Goal: Navigation & Orientation: Find specific page/section

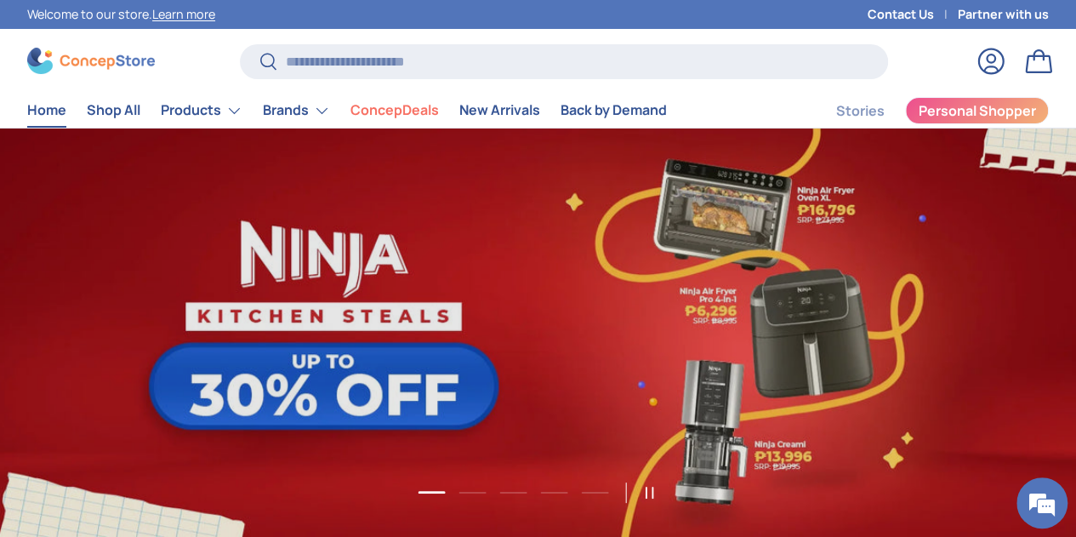
scroll to position [85, 0]
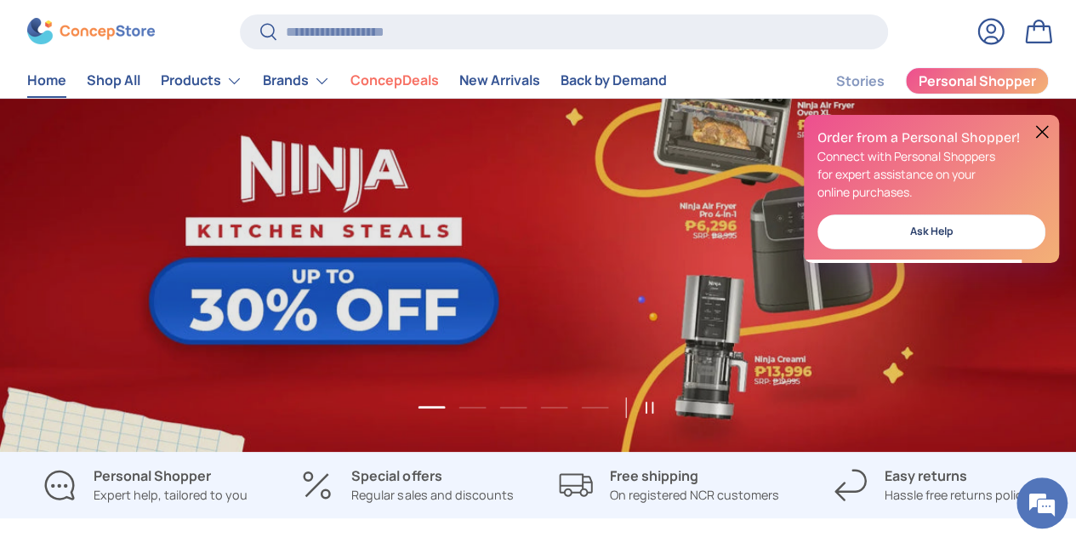
click at [1041, 135] on button at bounding box center [1042, 132] width 20 height 20
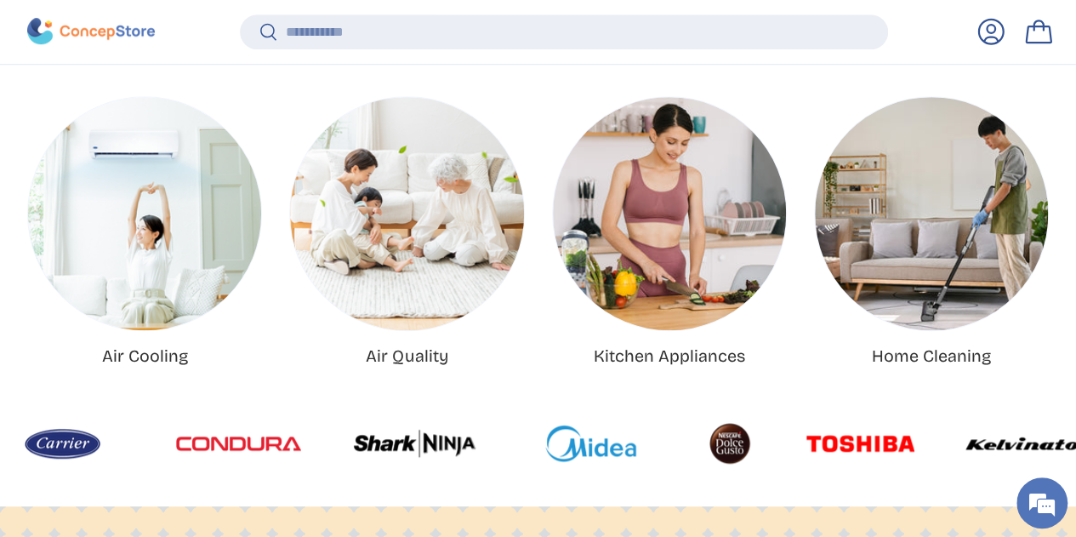
scroll to position [0, 0]
click at [124, 238] on img "Air Cooling" at bounding box center [144, 213] width 233 height 233
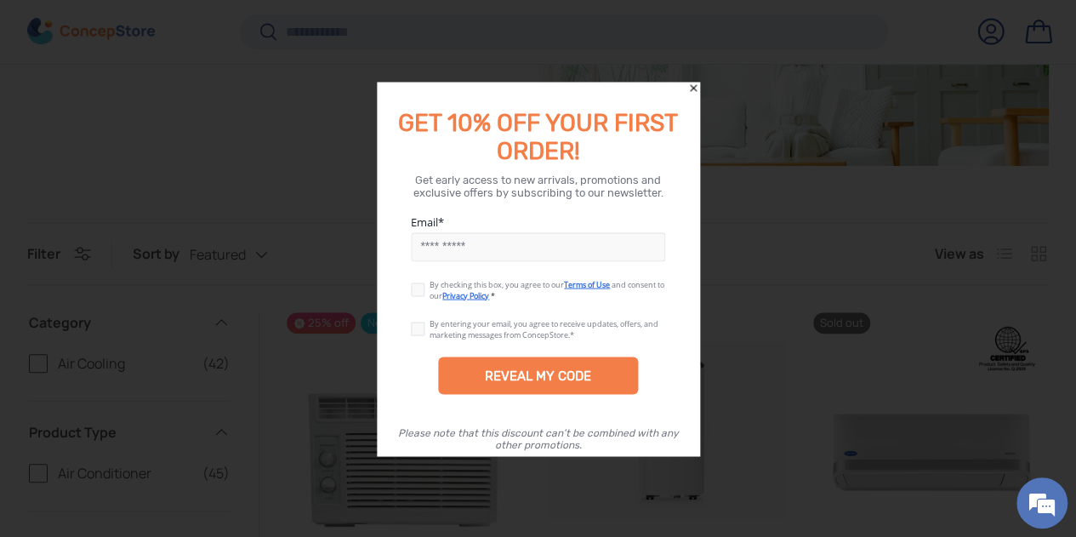
scroll to position [507, 0]
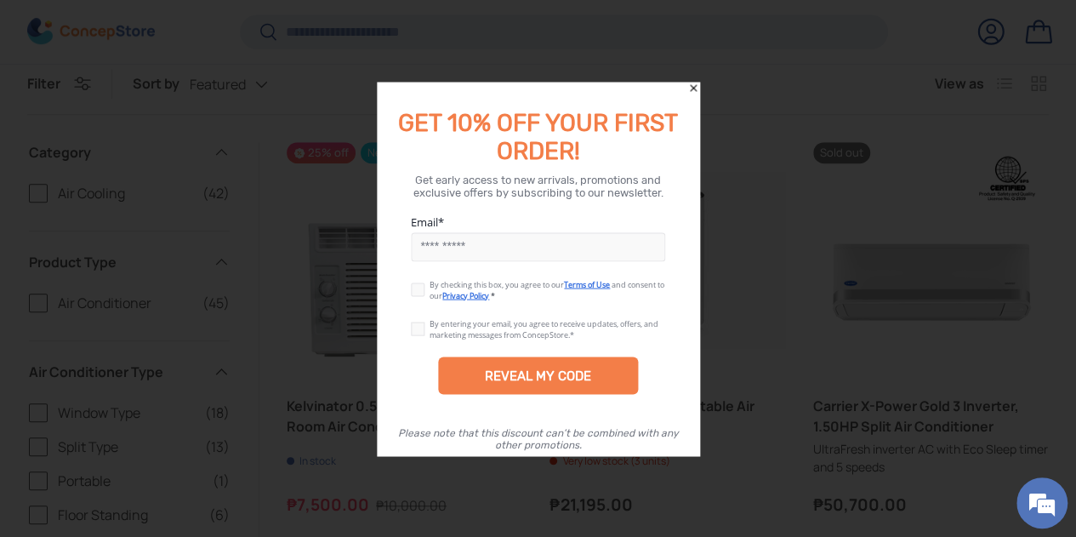
click at [693, 86] on icon "Close" at bounding box center [693, 88] width 12 height 12
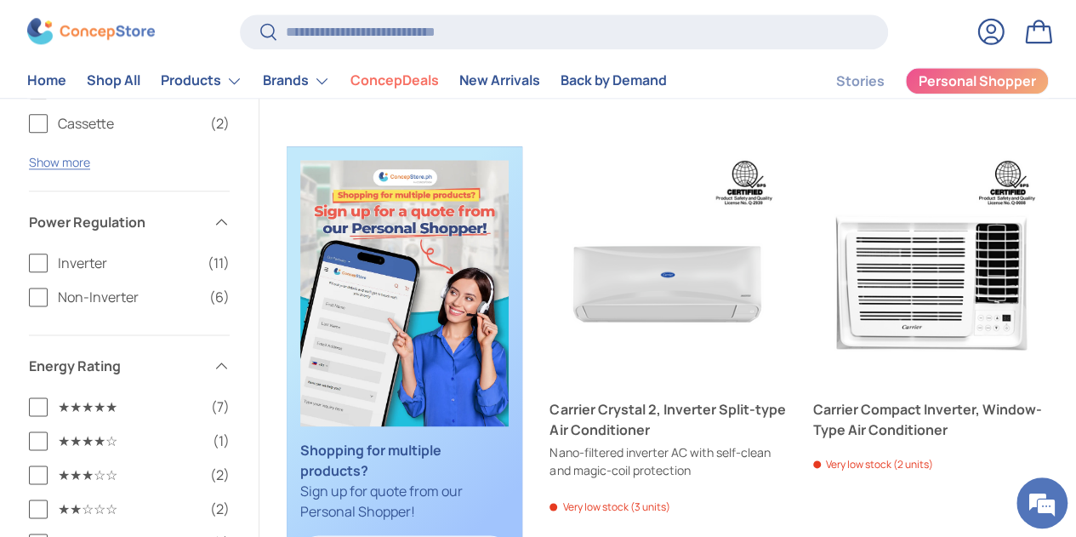
scroll to position [596, 0]
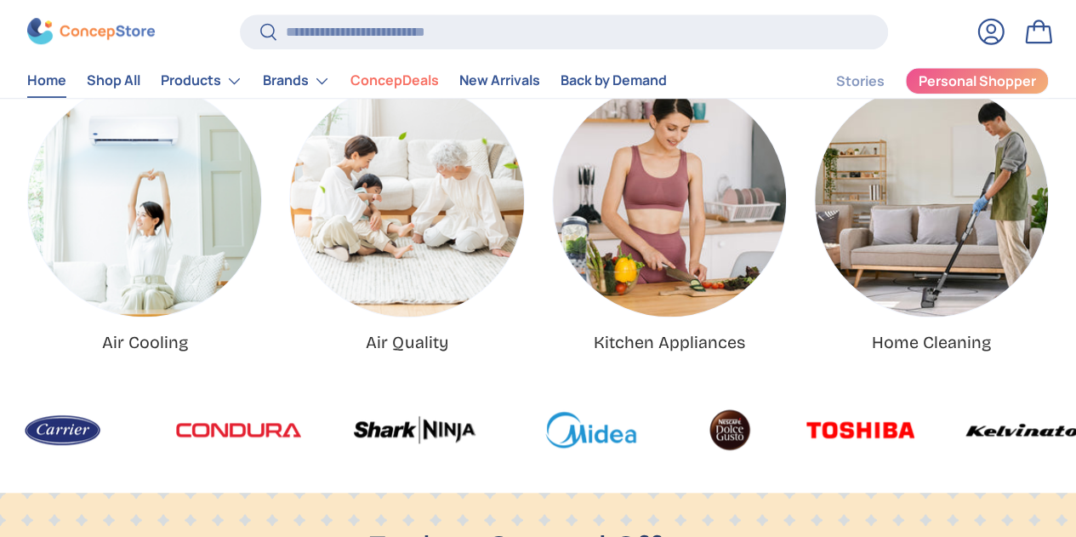
scroll to position [4236, 6483]
click at [553, 229] on img "Kitchen Appliances" at bounding box center [669, 199] width 233 height 233
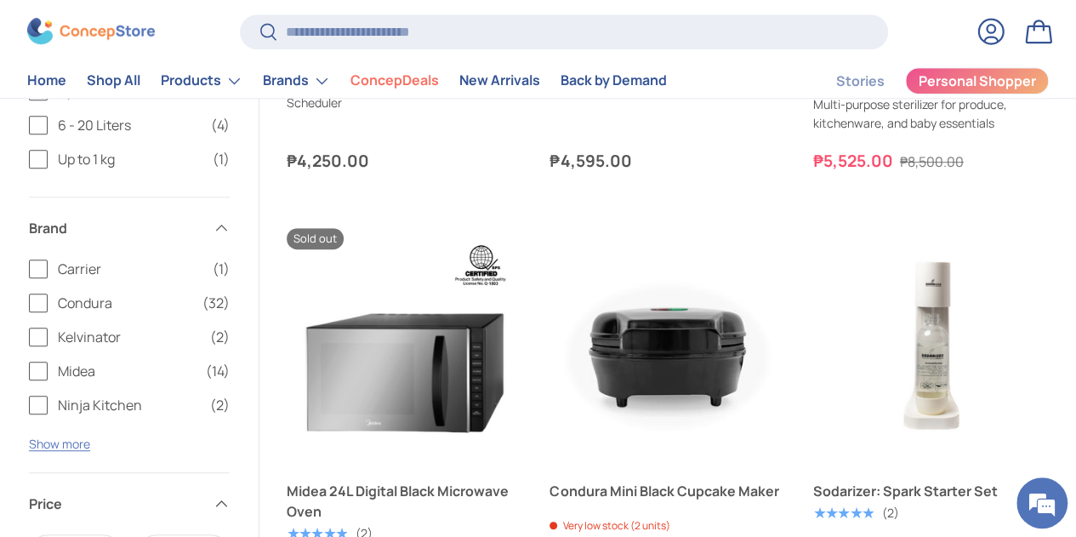
scroll to position [3403, 0]
